Goal: Transaction & Acquisition: Purchase product/service

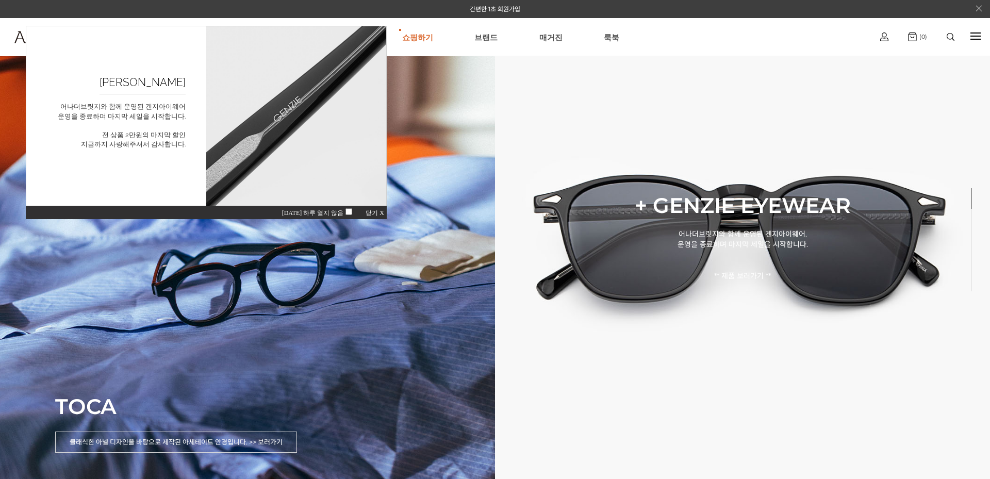
drag, startPoint x: 374, startPoint y: 213, endPoint x: 398, endPoint y: 242, distance: 38.1
click at [374, 213] on span "닫기 X" at bounding box center [375, 212] width 19 height 7
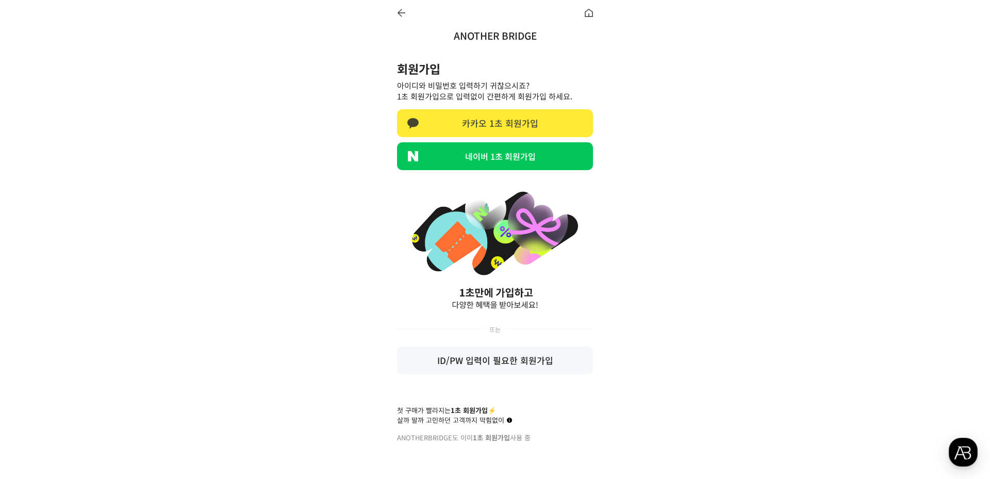
click at [496, 117] on link "카카오 1초 회원가입" at bounding box center [495, 123] width 196 height 28
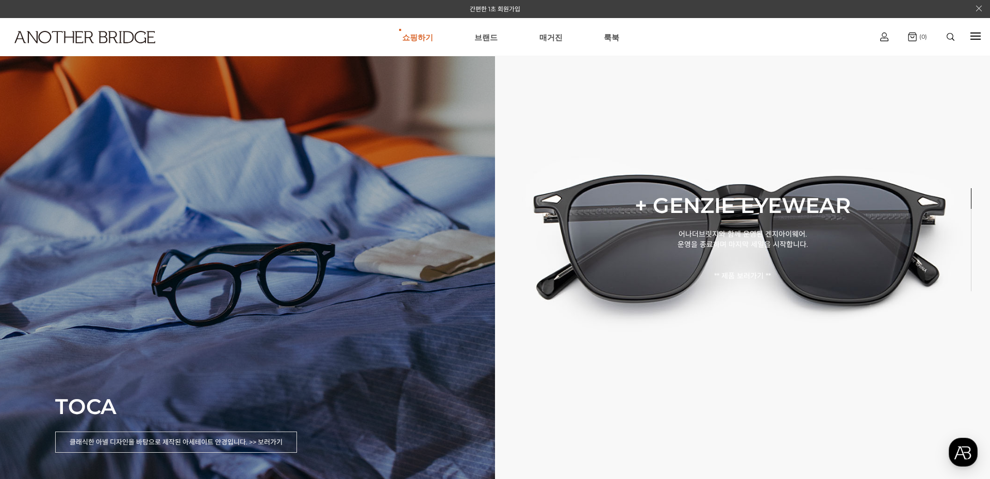
click at [260, 276] on div "TOCA 클래식한 아넬 디자인을 바탕으로 제작된 아세테이트 안경입니다. >> 보러가기" at bounding box center [247, 239] width 495 height 479
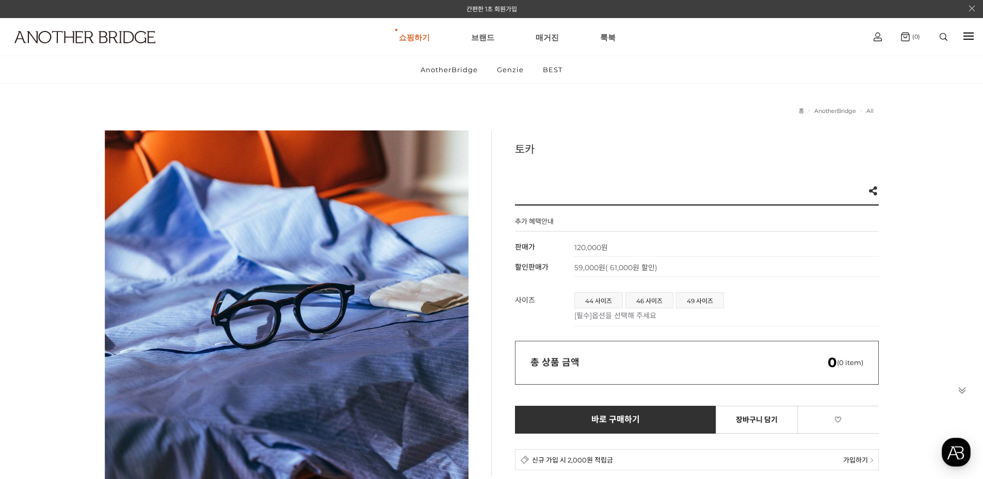
click at [309, 312] on div at bounding box center [287, 312] width 364 height 364
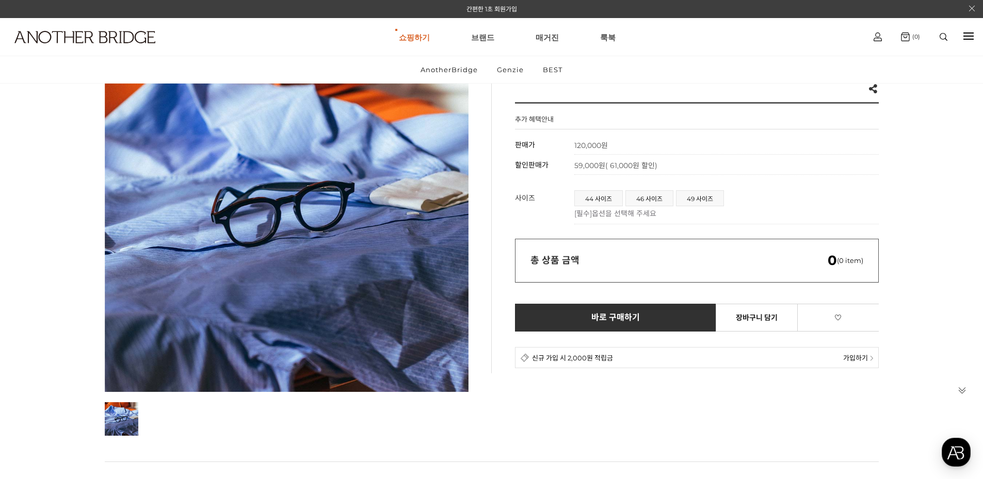
scroll to position [103, 0]
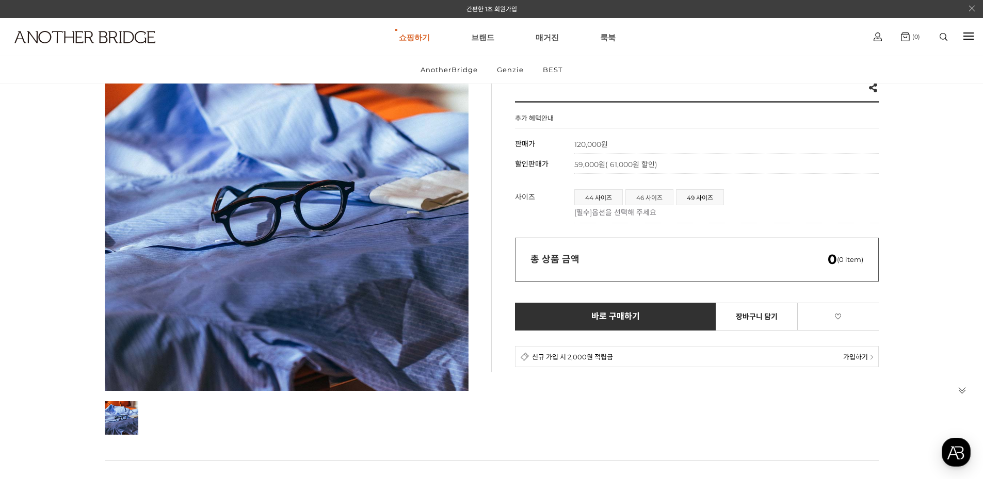
click at [647, 198] on span "46 사이즈" at bounding box center [649, 197] width 47 height 15
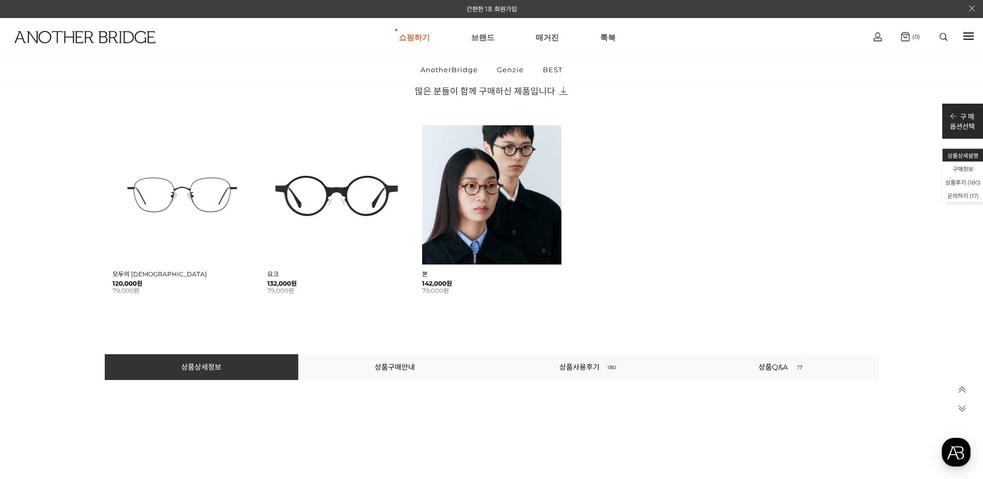
scroll to position [671, 0]
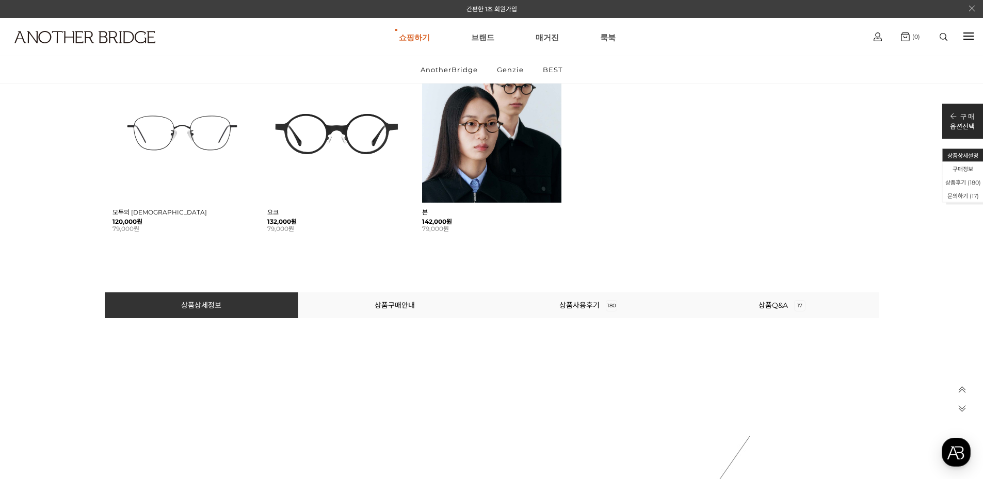
click at [371, 304] on li "상품구매안내" at bounding box center [394, 305] width 193 height 26
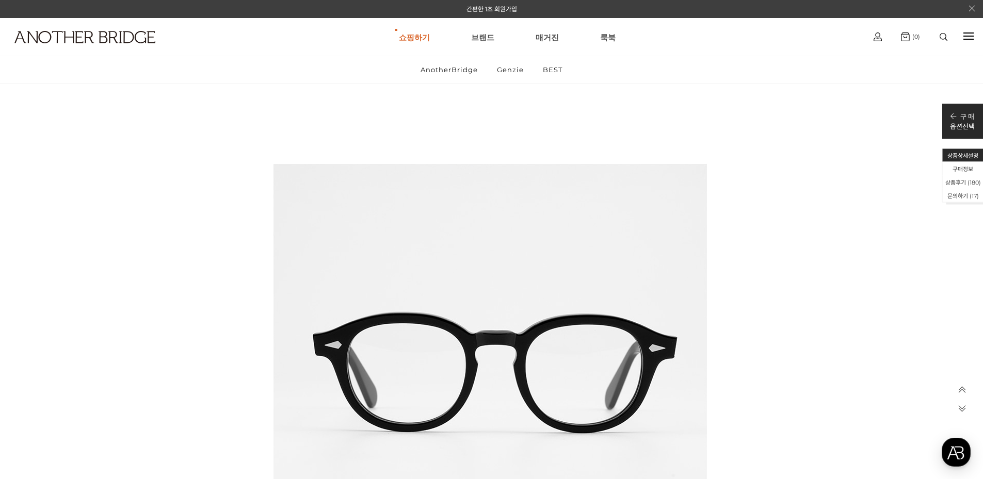
scroll to position [16403, 0]
